Goal: Task Accomplishment & Management: Manage account settings

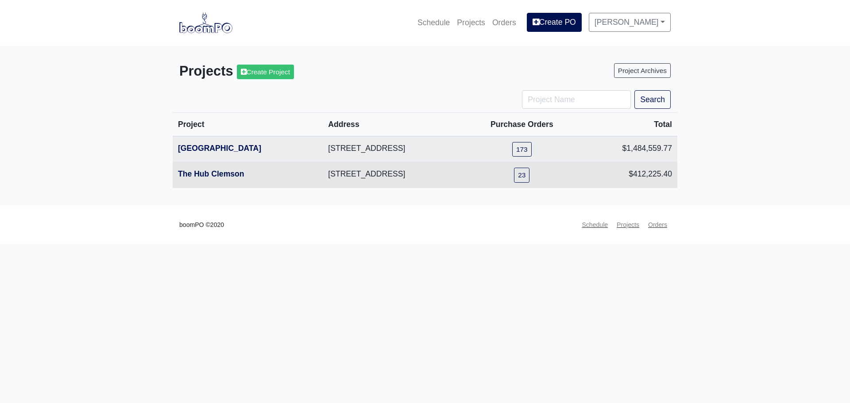
click at [223, 180] on th "The Hub Clemson" at bounding box center [248, 175] width 150 height 26
click at [220, 177] on link "The Hub Clemson" at bounding box center [211, 174] width 66 height 9
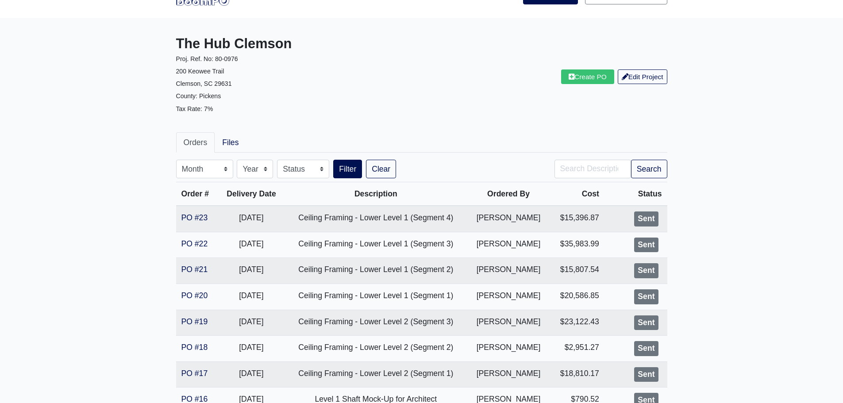
scroll to position [26, 0]
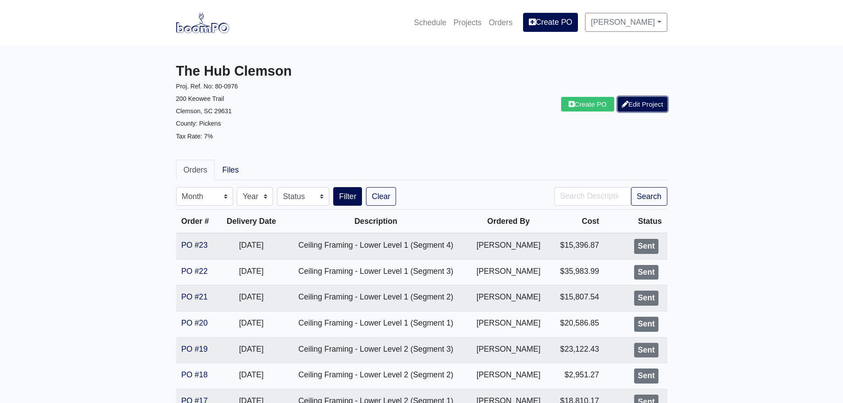
click at [651, 106] on link "Edit Project" at bounding box center [643, 104] width 50 height 15
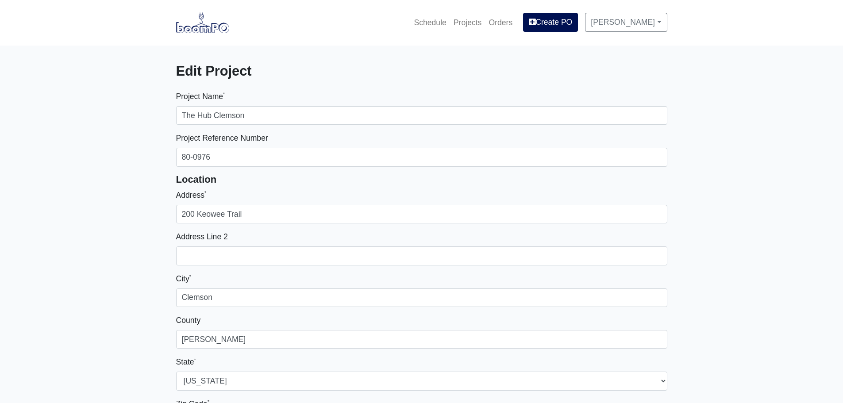
select select
click at [206, 18] on img at bounding box center [202, 22] width 53 height 20
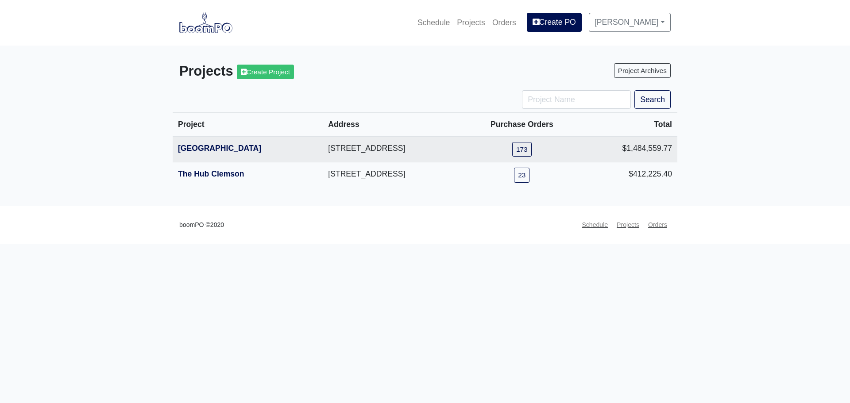
click at [136, 108] on main "Projects Create Project Project Archives Search Project Address Purchase Orders…" at bounding box center [425, 126] width 850 height 160
click at [133, 114] on main "Projects Create Project Project Archives Search Project Address Purchase Orders…" at bounding box center [425, 126] width 850 height 160
